Goal: Task Accomplishment & Management: Manage account settings

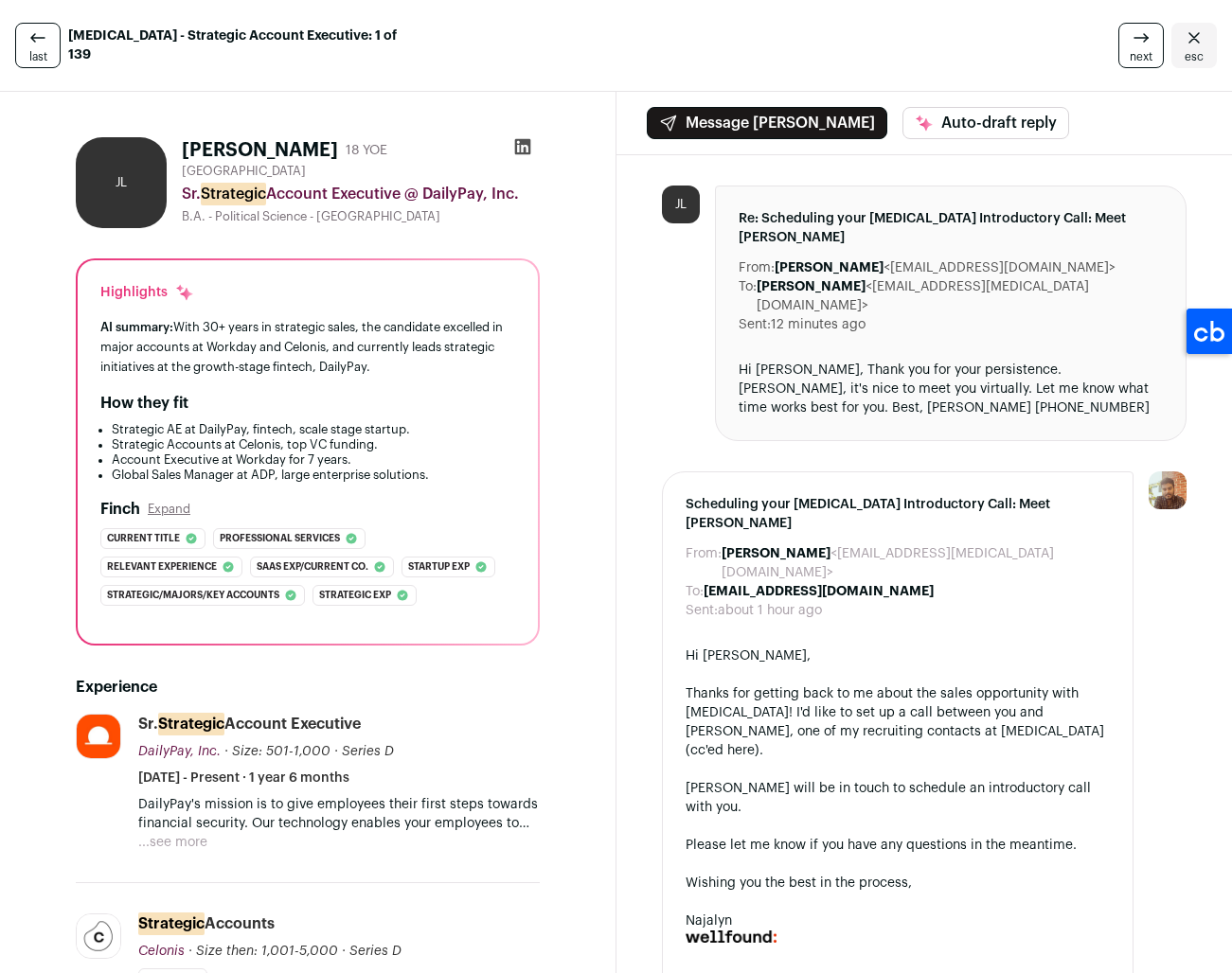
click at [522, 145] on icon at bounding box center [522, 146] width 19 height 19
click at [46, 44] on link "last" at bounding box center [38, 45] width 45 height 45
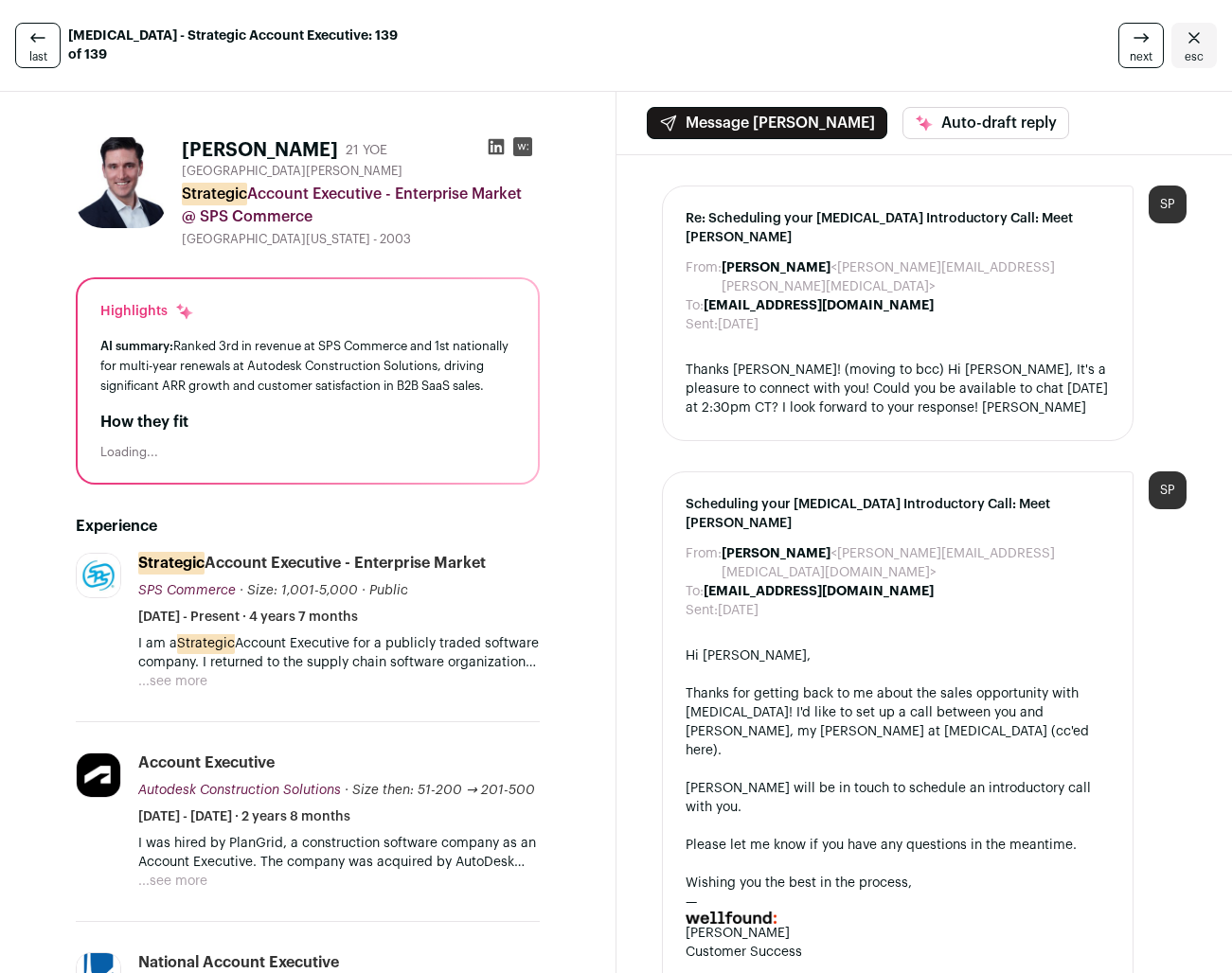
click at [45, 44] on link "last" at bounding box center [38, 45] width 45 height 45
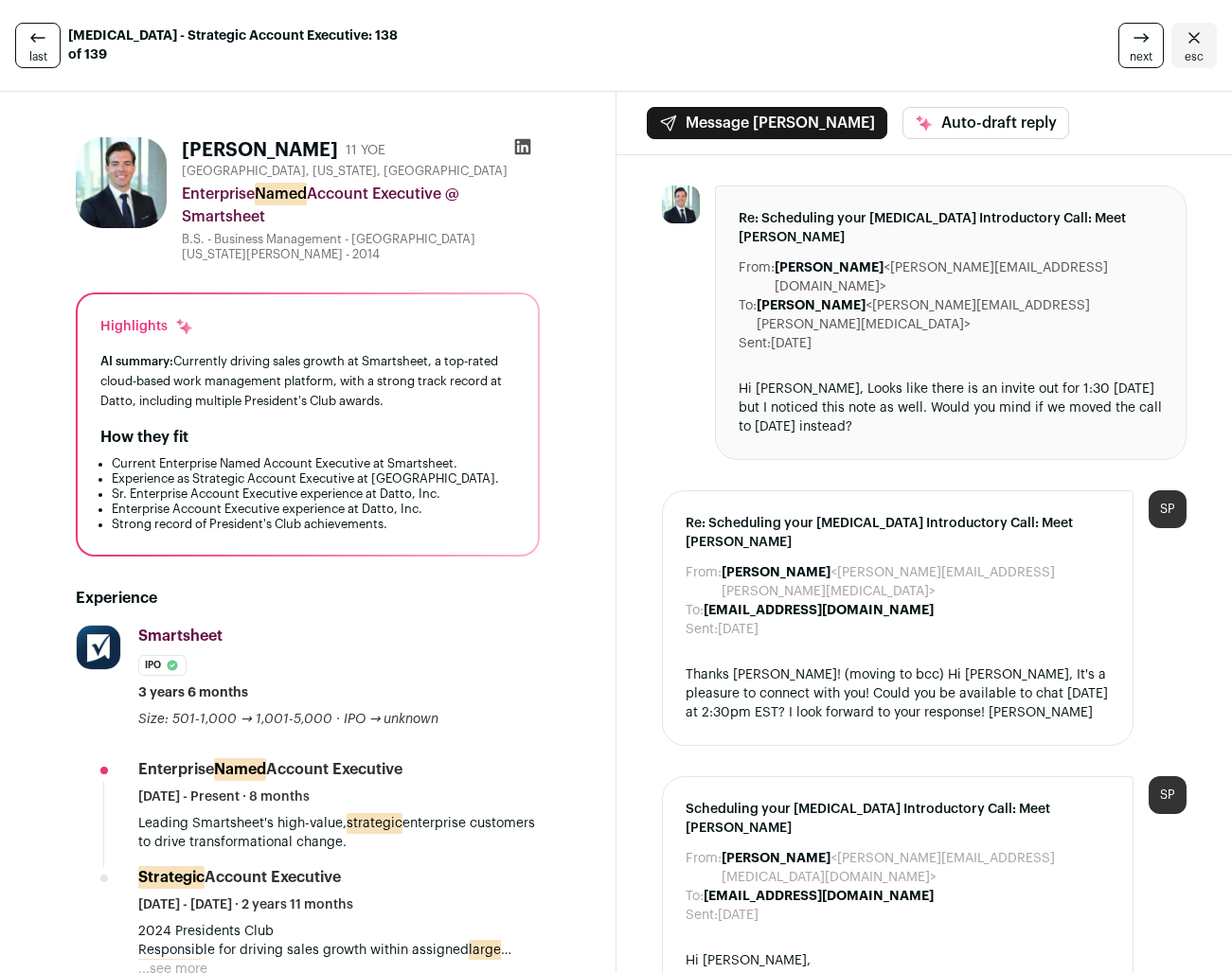
click at [1190, 49] on span "esc" at bounding box center [1193, 56] width 19 height 15
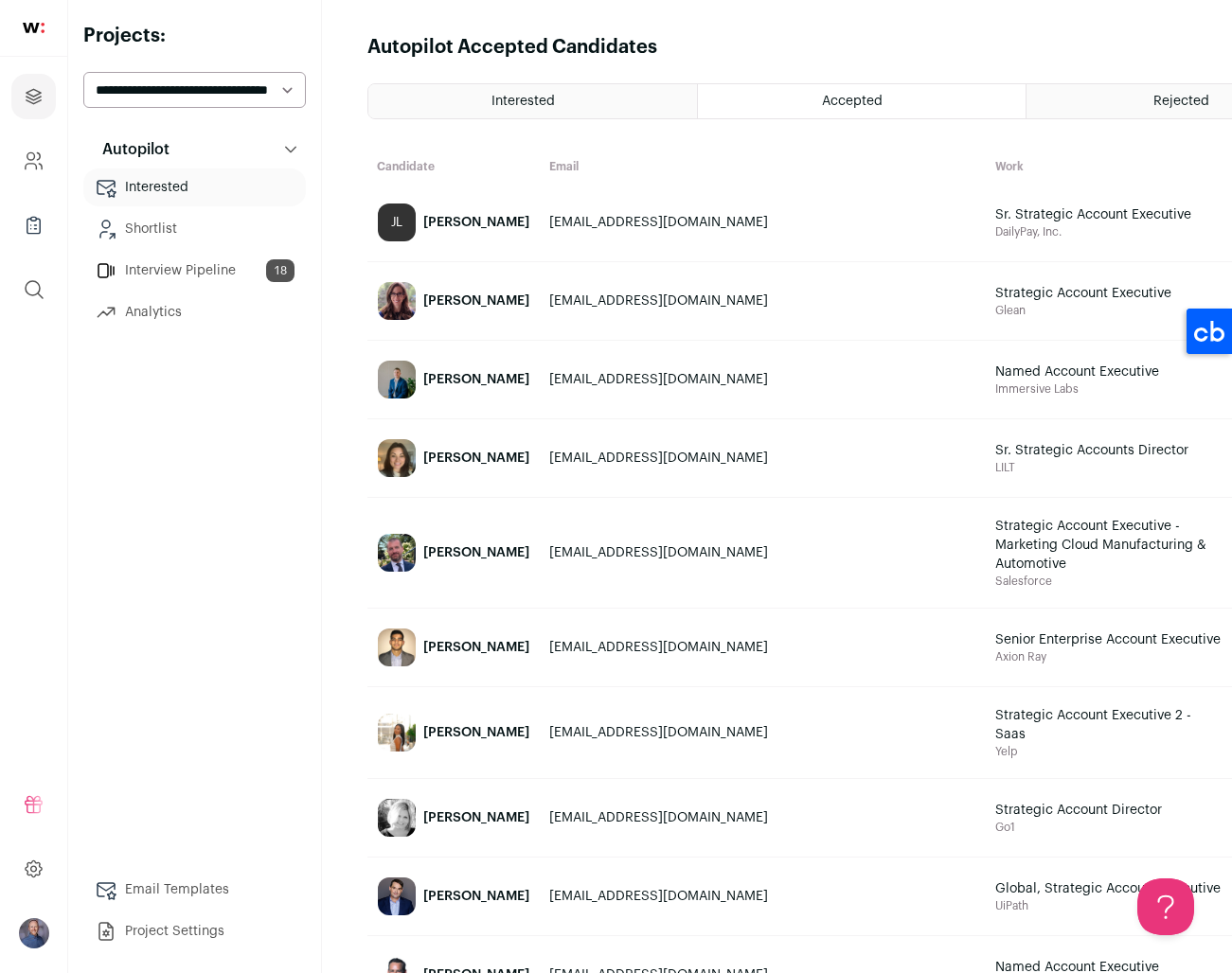
click at [218, 271] on link "Interview Pipeline 18" at bounding box center [194, 271] width 222 height 38
